Goal: Task Accomplishment & Management: Manage account settings

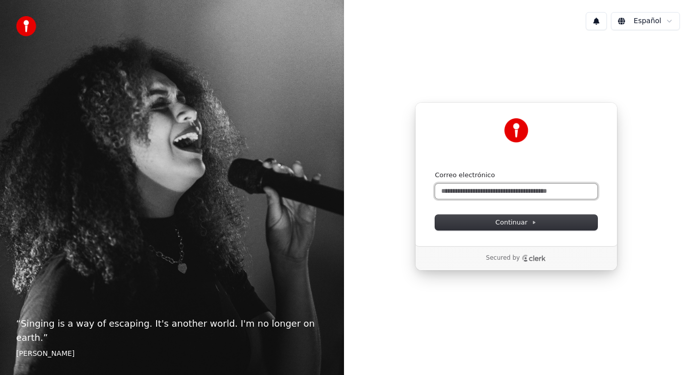
click at [466, 186] on input "Correo electrónico" at bounding box center [516, 191] width 162 height 15
type input "*"
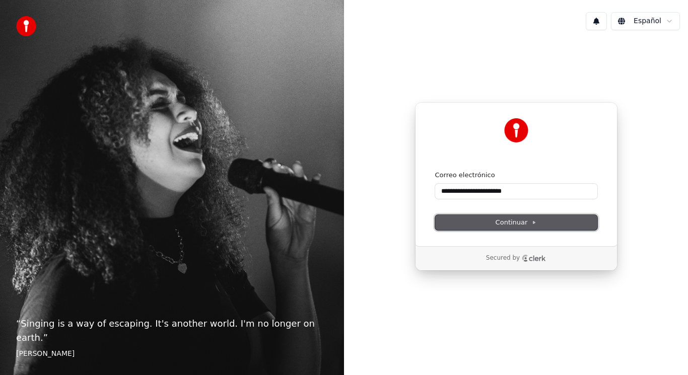
click at [516, 221] on span "Continuar" at bounding box center [515, 222] width 41 height 9
type input "**********"
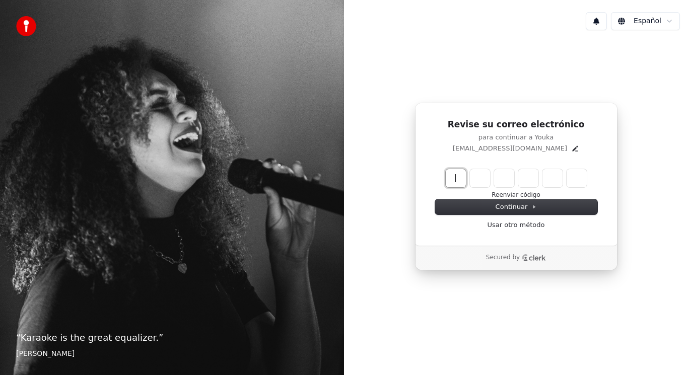
click at [455, 180] on input "Enter verification code" at bounding box center [526, 178] width 161 height 18
type input "******"
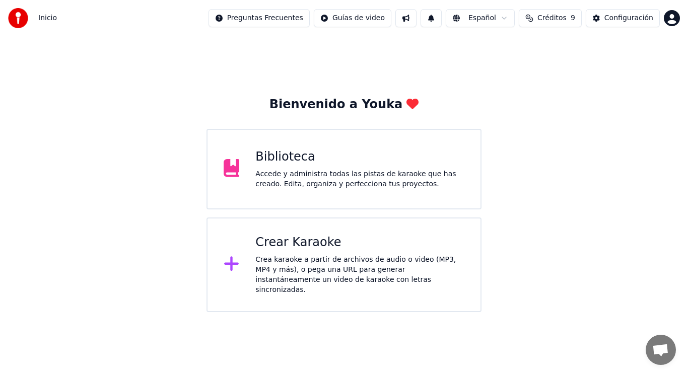
scroll to position [36, 0]
click at [234, 164] on icon at bounding box center [232, 168] width 16 height 18
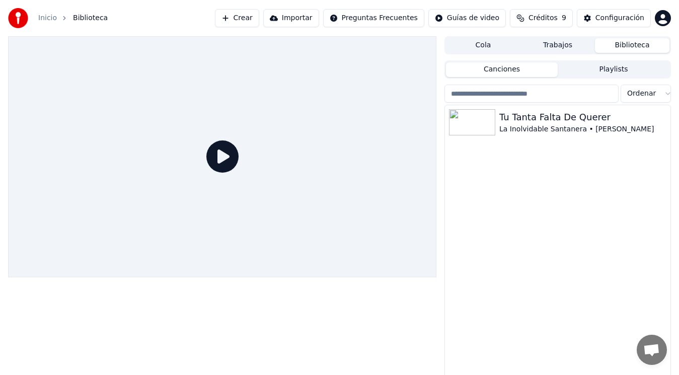
click at [224, 155] on icon at bounding box center [222, 156] width 32 height 32
click at [487, 122] on img at bounding box center [472, 122] width 46 height 26
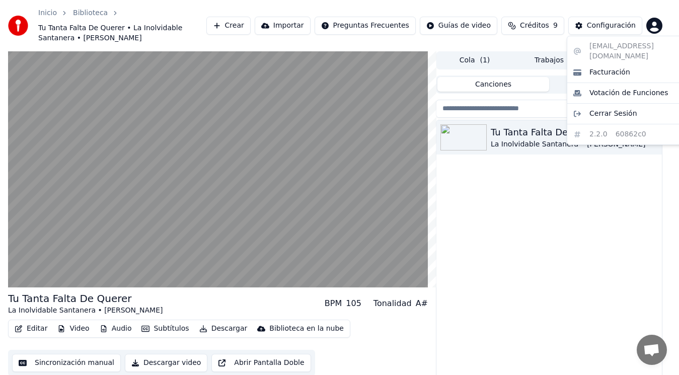
click at [667, 22] on html "Inicio Biblioteca Tu Tanta Falta De Querer • La Inolvidable Santanera • [PERSON…" at bounding box center [339, 187] width 679 height 375
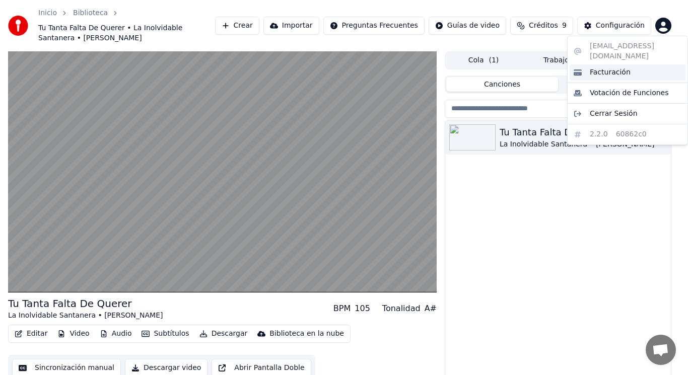
click at [624, 67] on span "Facturación" at bounding box center [609, 72] width 41 height 10
click at [660, 21] on html "Inicio Biblioteca Tu Tanta Falta De Querer • La Inolvidable Santanera • [PERSON…" at bounding box center [344, 187] width 688 height 375
click at [608, 109] on div "Cerrar Sesión" at bounding box center [627, 114] width 116 height 16
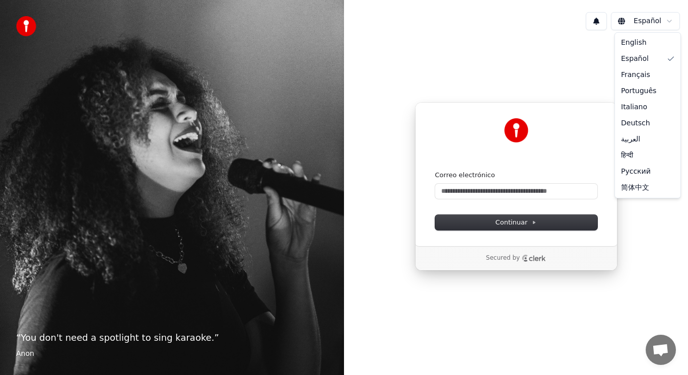
click at [672, 20] on html "“ You don't need a spotlight to sing karaoke. ” Anon Español Continuar con Goog…" at bounding box center [344, 187] width 688 height 375
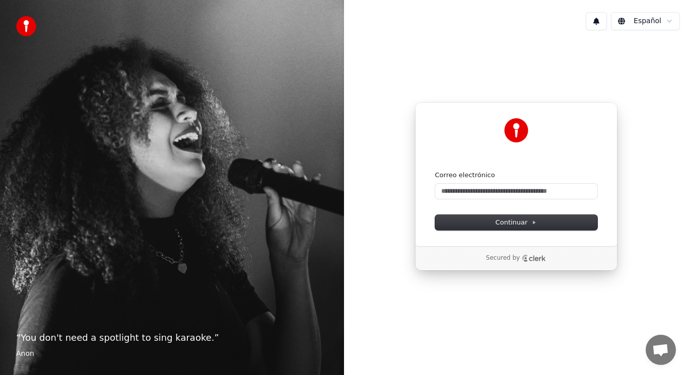
click at [474, 187] on html "“ You don't need a spotlight to sing karaoke. ” Anon Español Continuar con Goog…" at bounding box center [344, 187] width 688 height 375
click at [474, 187] on input "Seu e-mail" at bounding box center [516, 191] width 162 height 15
type input "**********"
